Goal: Check status: Check status

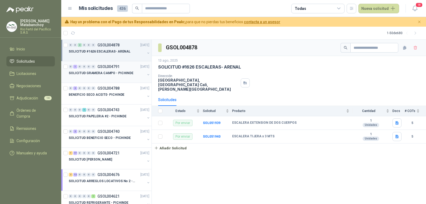
click at [116, 75] on p "SOLICITUD GRAMERA CAMPO - PICHINDE" at bounding box center [101, 73] width 65 height 5
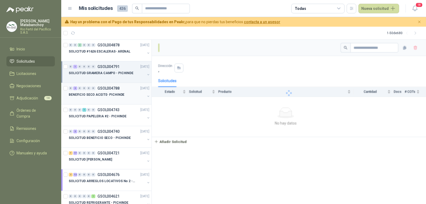
click at [113, 101] on div at bounding box center [107, 100] width 77 height 4
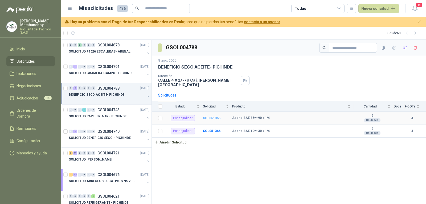
click at [215, 116] on b "SOL051365" at bounding box center [212, 118] width 18 height 4
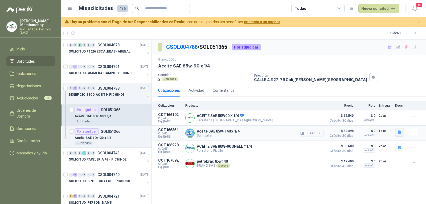
click at [404, 131] on button "button" at bounding box center [400, 132] width 9 height 9
click at [381, 123] on icon "button" at bounding box center [381, 121] width 5 height 5
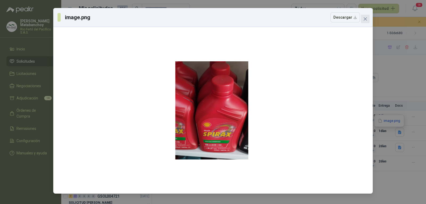
click at [362, 21] on span "Close" at bounding box center [365, 19] width 9 height 4
